Goal: Check status: Check status

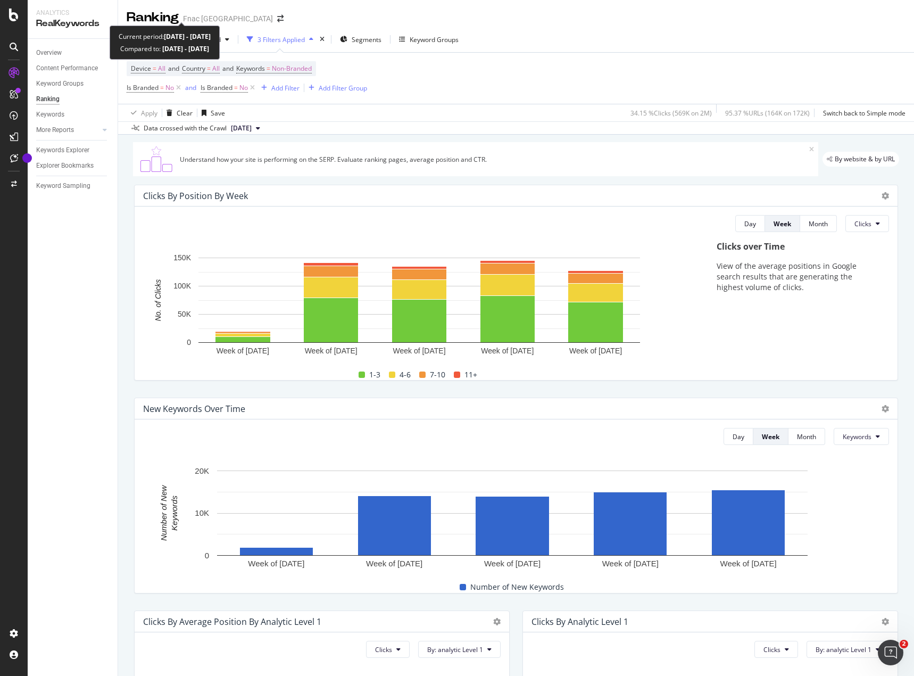
scroll to position [814, 0]
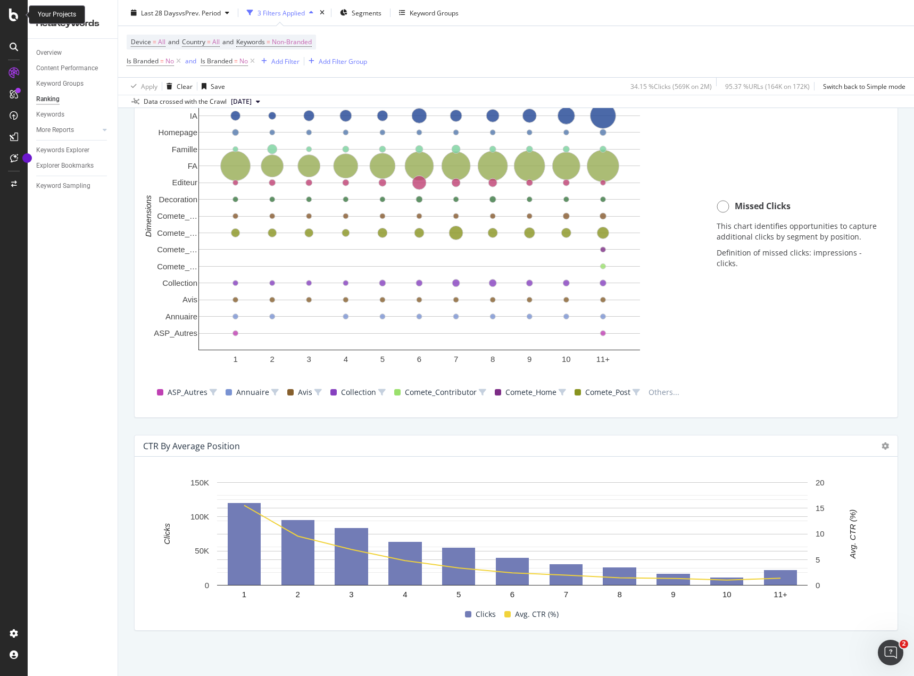
click at [16, 15] on icon at bounding box center [14, 15] width 10 height 13
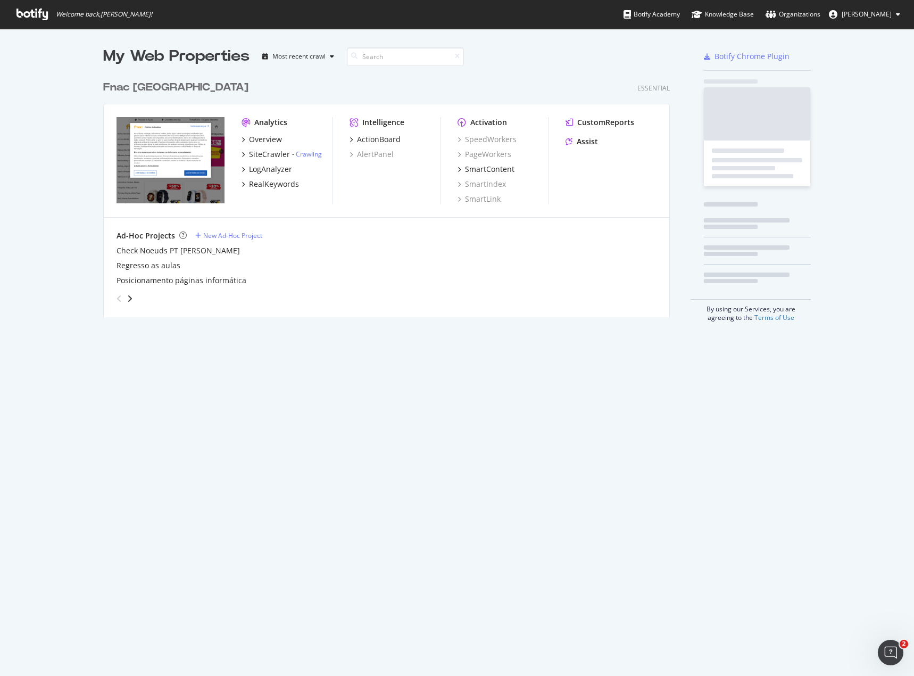
scroll to position [668, 898]
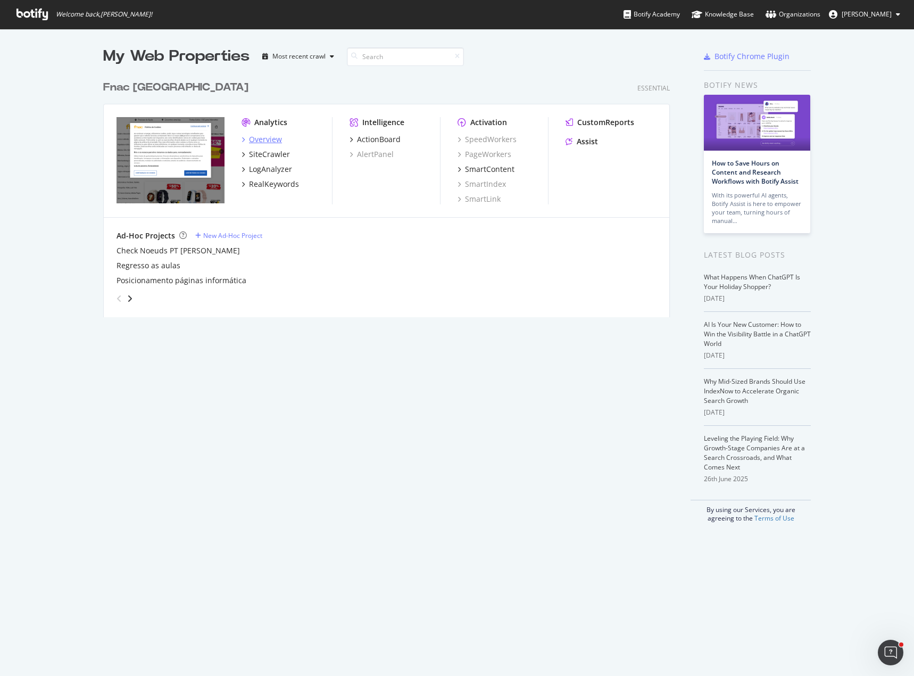
click at [254, 138] on div "Overview" at bounding box center [265, 139] width 33 height 11
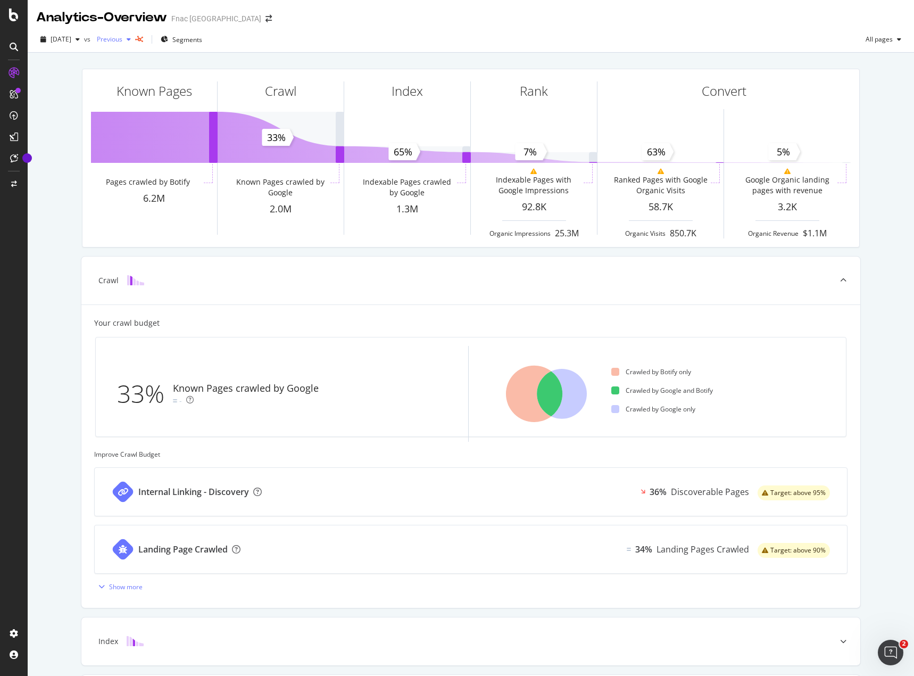
click at [122, 39] on span "Previous" at bounding box center [108, 39] width 30 height 9
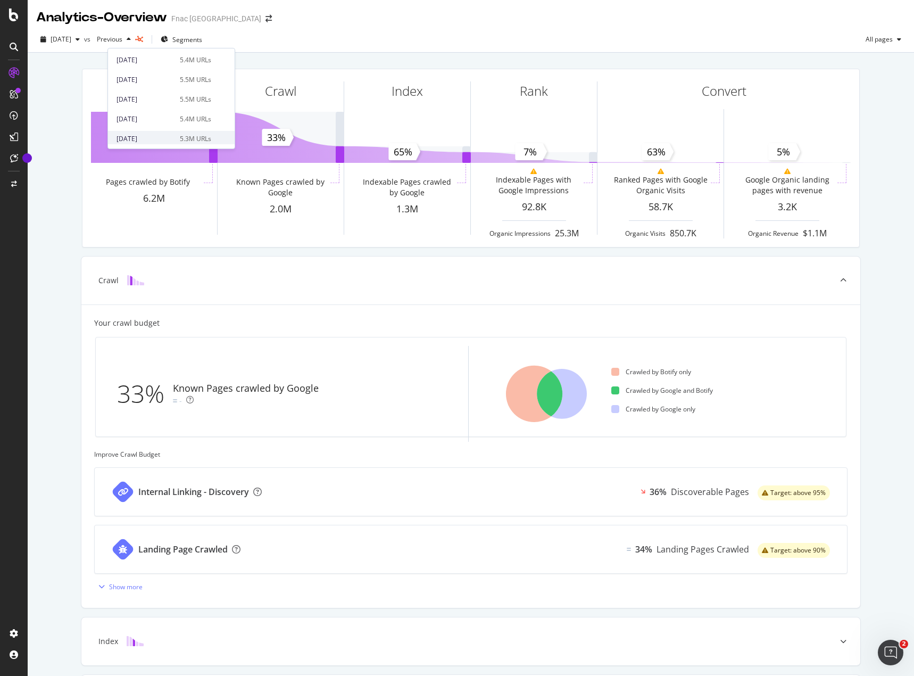
scroll to position [213, 0]
click at [167, 102] on div "2024 Aug. 31st" at bounding box center [145, 99] width 57 height 10
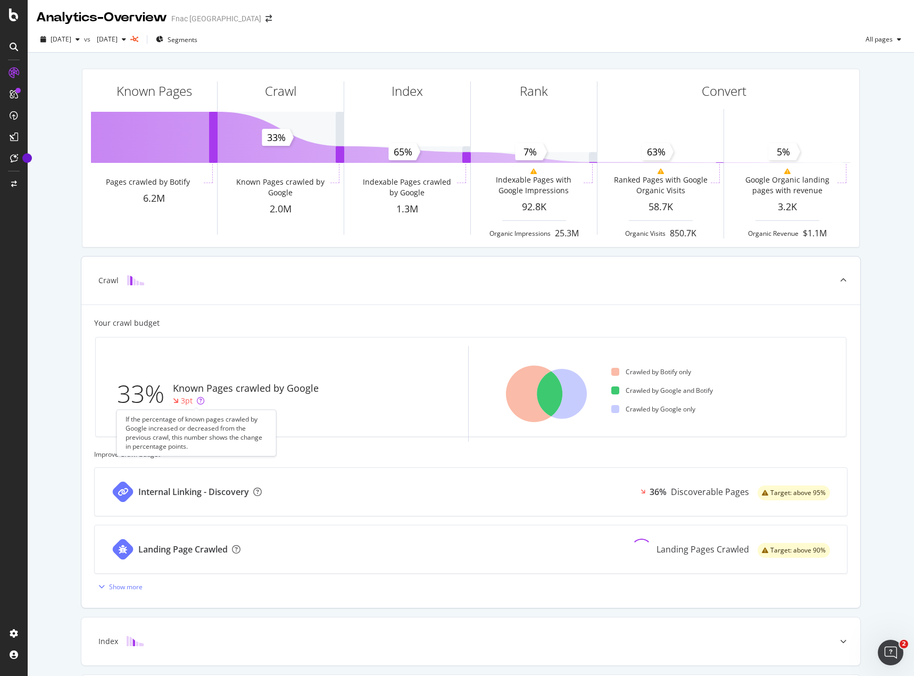
click at [200, 399] on icon at bounding box center [200, 400] width 7 height 7
click at [197, 401] on icon at bounding box center [200, 400] width 7 height 7
